Goal: Task Accomplishment & Management: Manage account settings

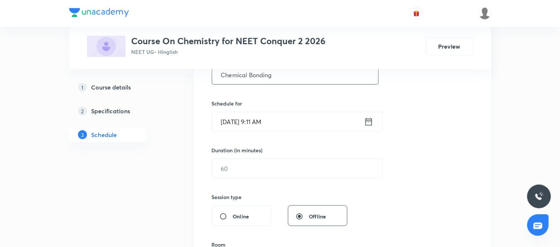
scroll to position [165, 0]
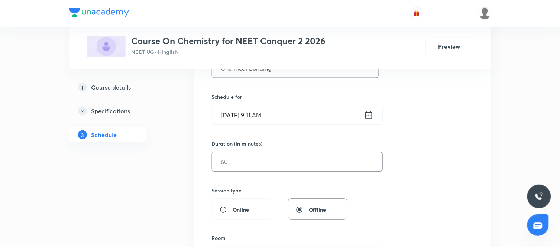
type input "Chemical Bonding"
click at [320, 163] on input "text" at bounding box center [297, 161] width 170 height 19
click at [403, 183] on div "Session 52 Live class Session title 16/99 Chemical Bonding ​ Schedule for Aug 3…" at bounding box center [342, 170] width 261 height 349
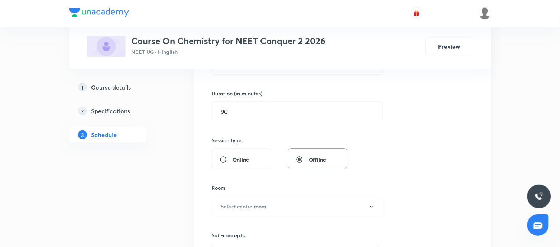
scroll to position [217, 0]
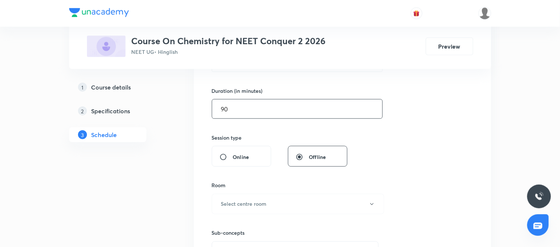
click at [254, 114] on input "90" at bounding box center [297, 109] width 170 height 19
type input "9"
type input "150"
click at [397, 159] on div "Session 52 Live class Session title 16/99 Chemical Bonding ​ Schedule for Aug 3…" at bounding box center [342, 117] width 261 height 349
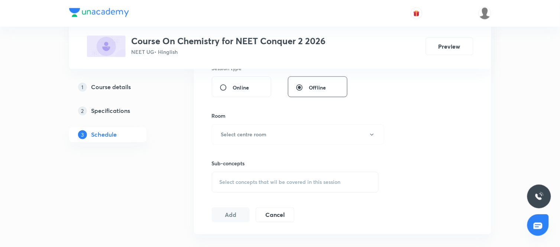
scroll to position [295, 0]
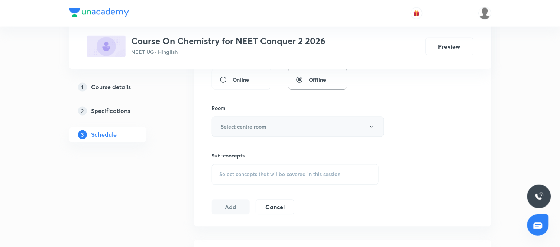
click at [289, 131] on button "Select centre room" at bounding box center [298, 127] width 172 height 20
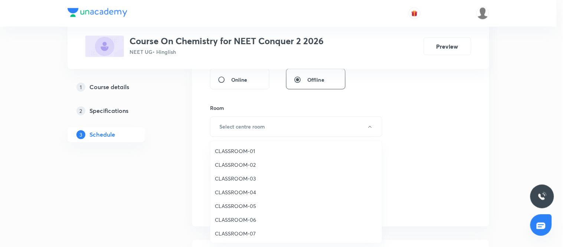
click at [228, 152] on span "CLASSROOM-01" at bounding box center [296, 151] width 163 height 8
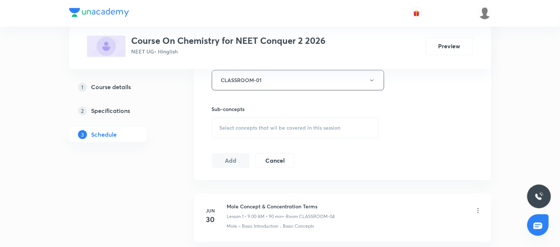
scroll to position [344, 0]
click at [284, 129] on div "Select concepts that wil be covered in this session" at bounding box center [295, 125] width 167 height 21
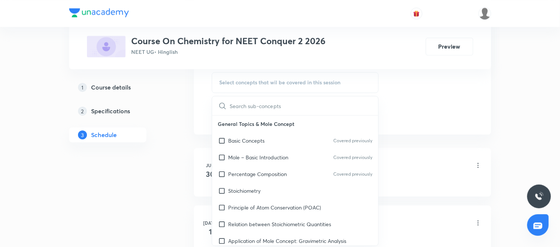
scroll to position [387, 0]
click at [269, 188] on div "Stoichiometry" at bounding box center [295, 190] width 166 height 17
checkbox input "true"
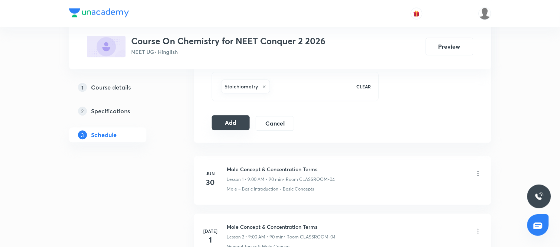
click at [232, 128] on button "Add" at bounding box center [231, 122] width 38 height 15
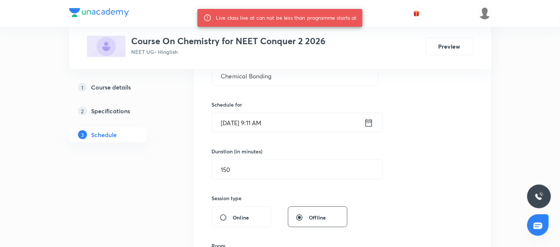
scroll to position [156, 0]
click at [372, 121] on icon at bounding box center [368, 122] width 7 height 7
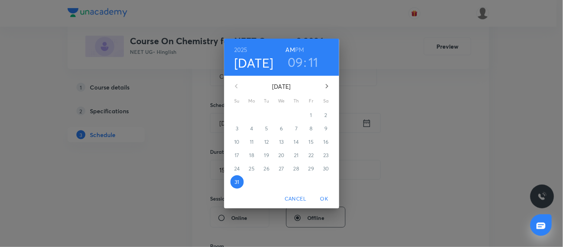
click at [311, 66] on h3 "11" at bounding box center [314, 62] width 10 height 16
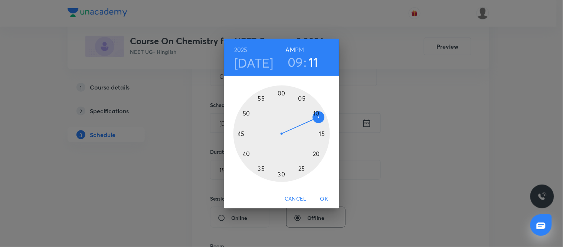
click at [321, 123] on div at bounding box center [282, 133] width 97 height 97
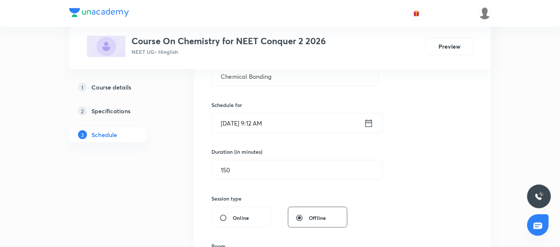
click at [393, 169] on div "Session 52 Live class Session title 16/99 Chemical Bonding ​ Schedule for Aug 3…" at bounding box center [342, 182] width 261 height 357
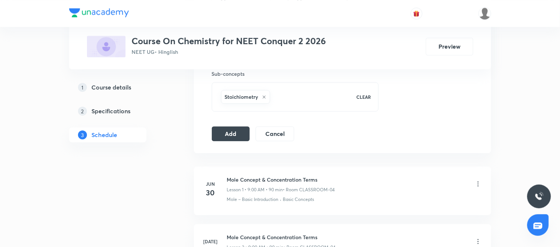
scroll to position [382, 0]
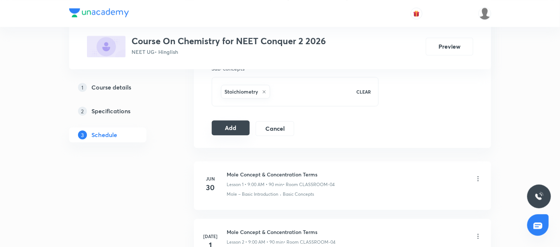
click at [231, 121] on button "Add" at bounding box center [231, 127] width 38 height 15
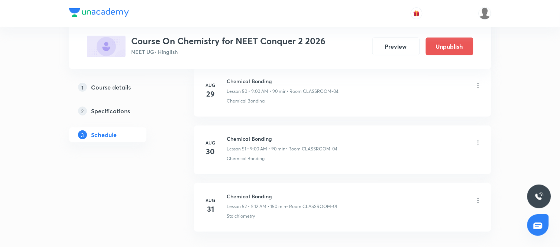
scroll to position [3004, 0]
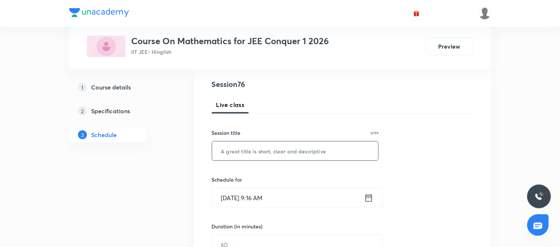
scroll to position [82, 0]
click at [247, 151] on input "text" at bounding box center [295, 150] width 166 height 19
type input "Permutation & Combination"
click at [373, 196] on div "[DATE] 9:16 AM ​" at bounding box center [297, 198] width 171 height 20
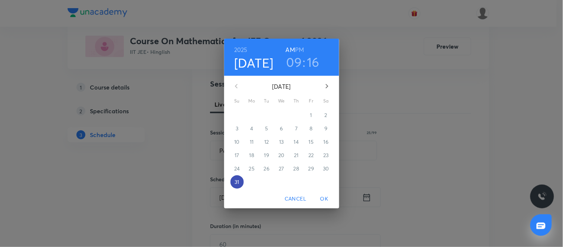
click at [238, 181] on p "31" at bounding box center [237, 181] width 4 height 7
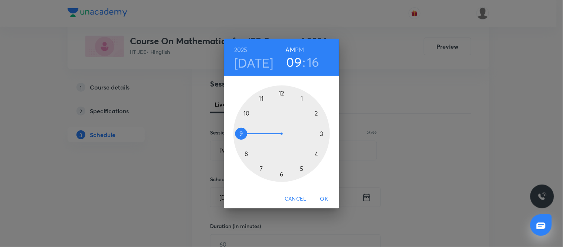
click at [261, 100] on div at bounding box center [282, 133] width 97 height 97
click at [281, 175] on div at bounding box center [282, 133] width 97 height 97
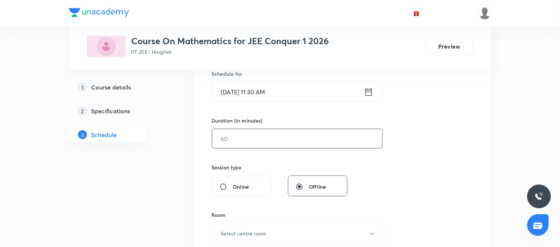
scroll to position [194, 0]
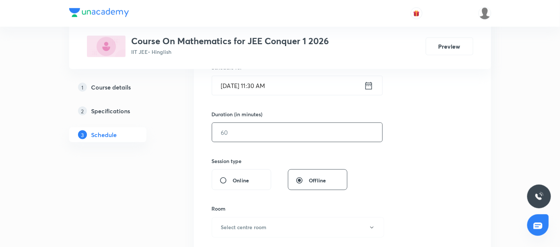
click at [261, 131] on input "text" at bounding box center [297, 132] width 170 height 19
type input "150"
click at [379, 175] on div "Session 76 Live class Session title 25/99 Permutation & Combination ​ Schedule …" at bounding box center [342, 141] width 261 height 349
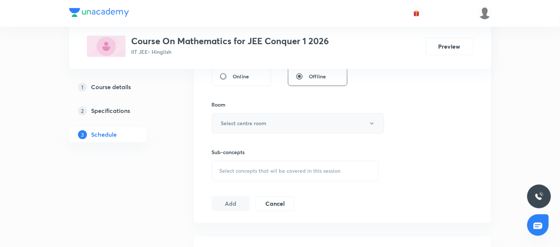
scroll to position [299, 0]
click at [310, 119] on button "Select centre room" at bounding box center [298, 122] width 172 height 20
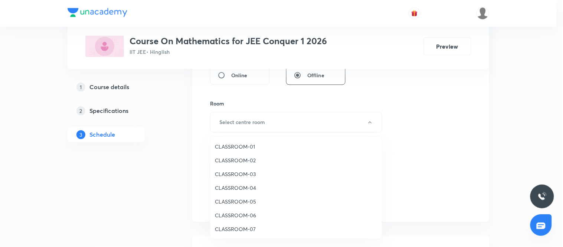
click at [235, 147] on span "CLASSROOM-01" at bounding box center [296, 147] width 163 height 8
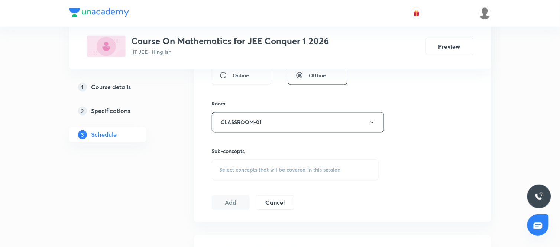
click at [302, 172] on span "Select concepts that wil be covered in this session" at bounding box center [280, 170] width 121 height 6
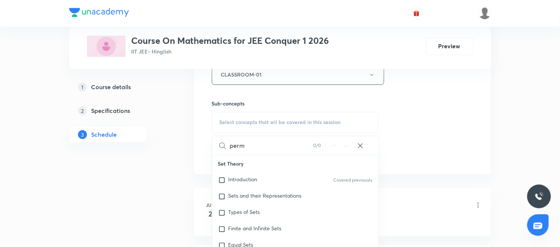
scroll to position [76, 0]
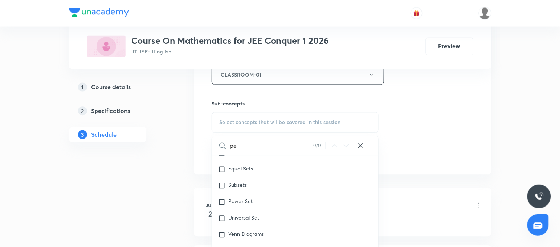
type input "p"
type input "c"
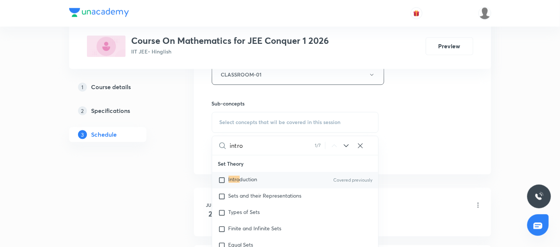
type input "intro"
click at [303, 181] on div "Intro duction Covered previously" at bounding box center [295, 180] width 166 height 16
checkbox input "true"
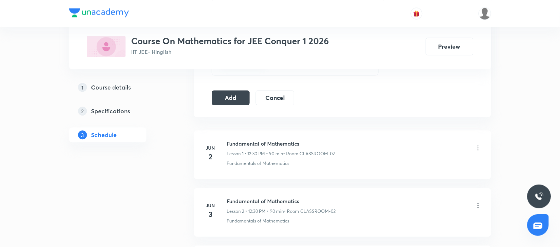
scroll to position [422, 0]
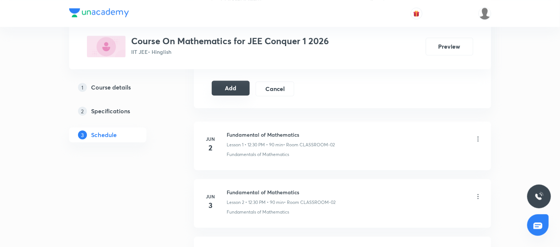
click at [237, 87] on button "Add" at bounding box center [231, 88] width 38 height 15
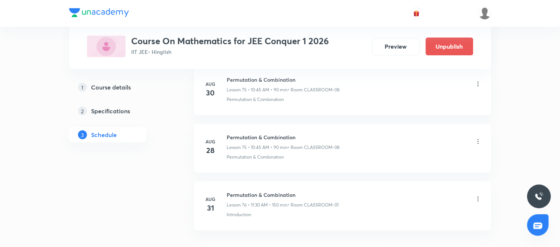
scroll to position [4388, 0]
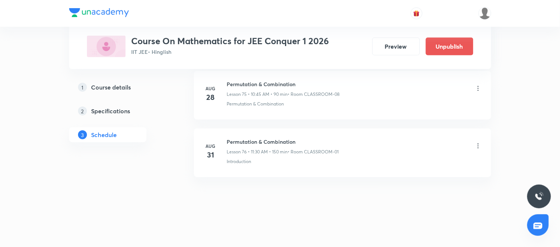
click at [283, 140] on h6 "Permutation & Combination" at bounding box center [283, 142] width 112 height 8
copy h6 "Permutation & Combination"
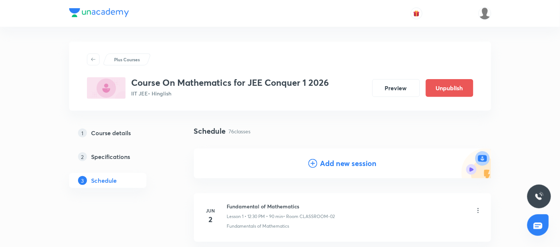
click at [338, 162] on h4 "Add new session" at bounding box center [348, 163] width 56 height 11
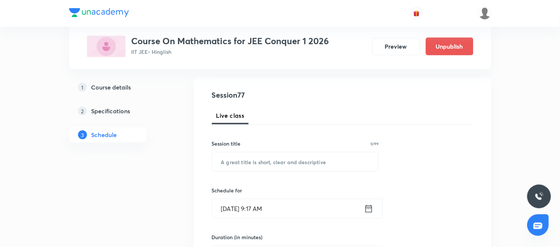
scroll to position [71, 0]
click at [244, 160] on input "text" at bounding box center [295, 161] width 166 height 19
paste input "Permutation & Combination"
type input "Permutation & Combination"
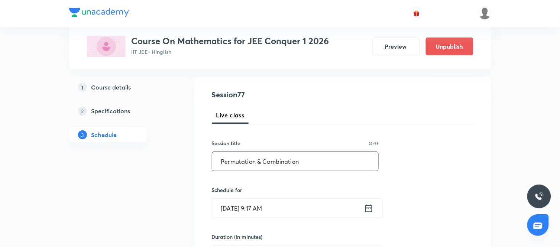
click at [367, 205] on icon at bounding box center [368, 208] width 9 height 10
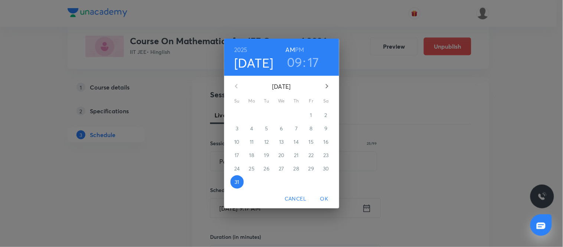
click at [298, 51] on h6 "PM" at bounding box center [299, 50] width 9 height 10
click at [298, 62] on h3 "09" at bounding box center [295, 62] width 16 height 16
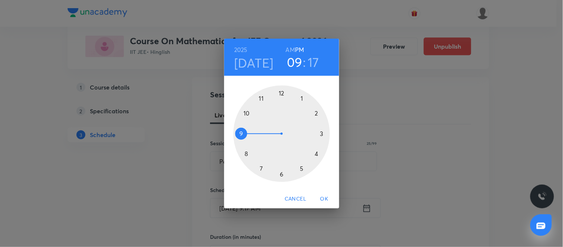
click at [321, 133] on div at bounding box center [282, 133] width 97 height 97
click at [282, 95] on div at bounding box center [282, 133] width 97 height 97
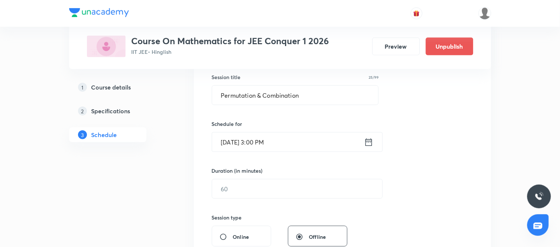
scroll to position [142, 0]
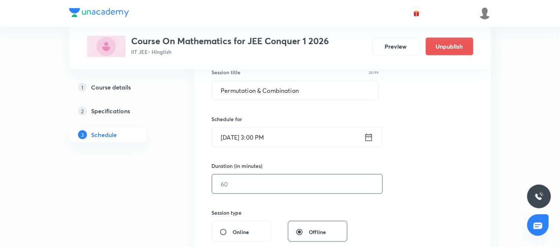
click at [285, 186] on input "text" at bounding box center [297, 184] width 170 height 19
type input "120"
click at [403, 204] on div "Session 77 Live class Session title 25/99 Permutation & Combination ​ Schedule …" at bounding box center [342, 192] width 261 height 349
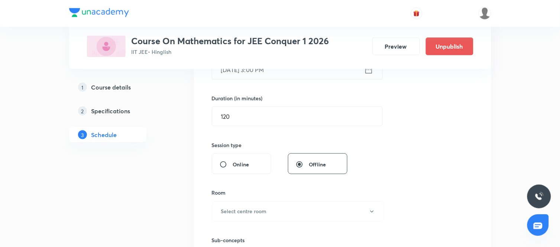
scroll to position [210, 0]
click at [289, 203] on button "Select centre room" at bounding box center [298, 211] width 172 height 20
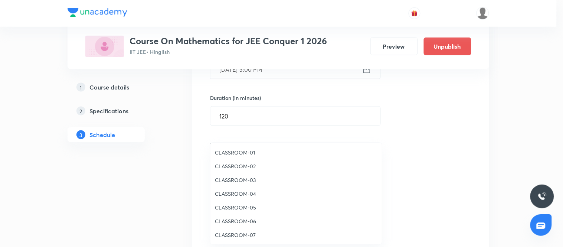
click at [244, 153] on span "CLASSROOM-01" at bounding box center [296, 153] width 163 height 8
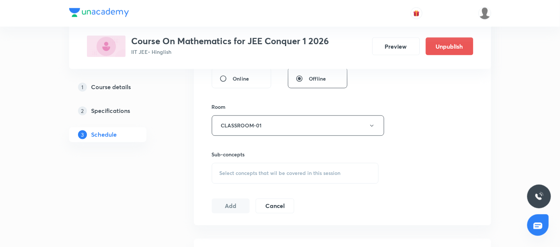
scroll to position [300, 0]
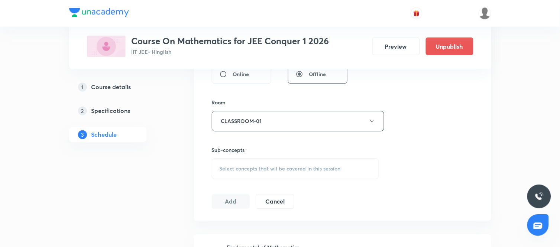
click at [294, 170] on span "Select concepts that wil be covered in this session" at bounding box center [280, 169] width 121 height 6
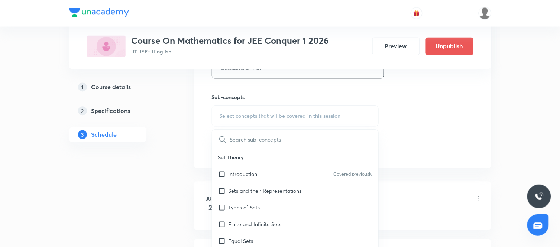
scroll to position [365, 0]
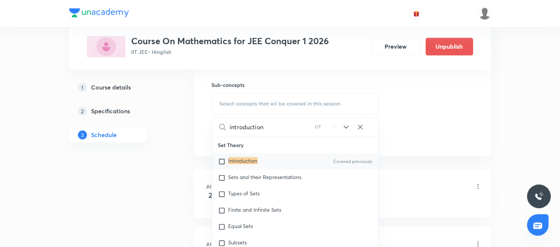
type input "introduction"
click at [344, 127] on icon at bounding box center [346, 127] width 9 height 9
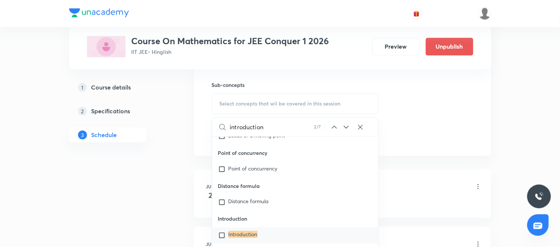
scroll to position [1742, 0]
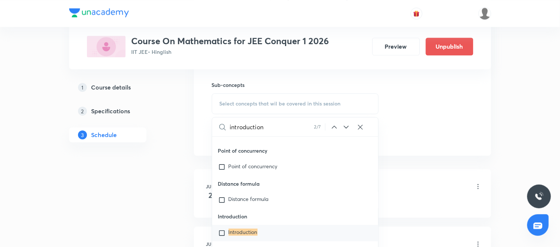
click at [232, 232] on mark "Introduction" at bounding box center [242, 231] width 29 height 7
checkbox input "true"
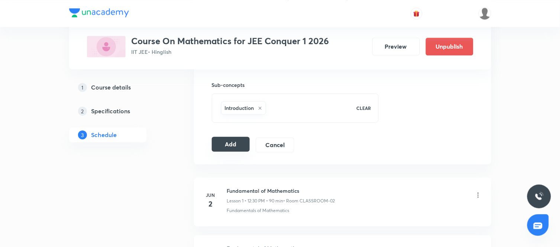
click at [242, 143] on button "Add" at bounding box center [231, 144] width 38 height 15
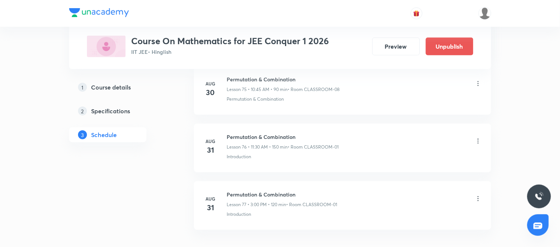
scroll to position [4312, 0]
